Goal: Information Seeking & Learning: Compare options

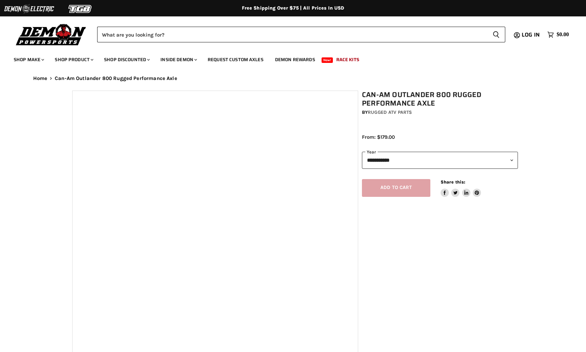
select select "******"
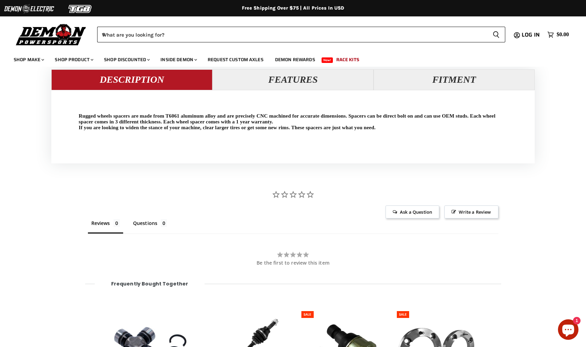
scroll to position [654, 0]
